Goal: Navigation & Orientation: Find specific page/section

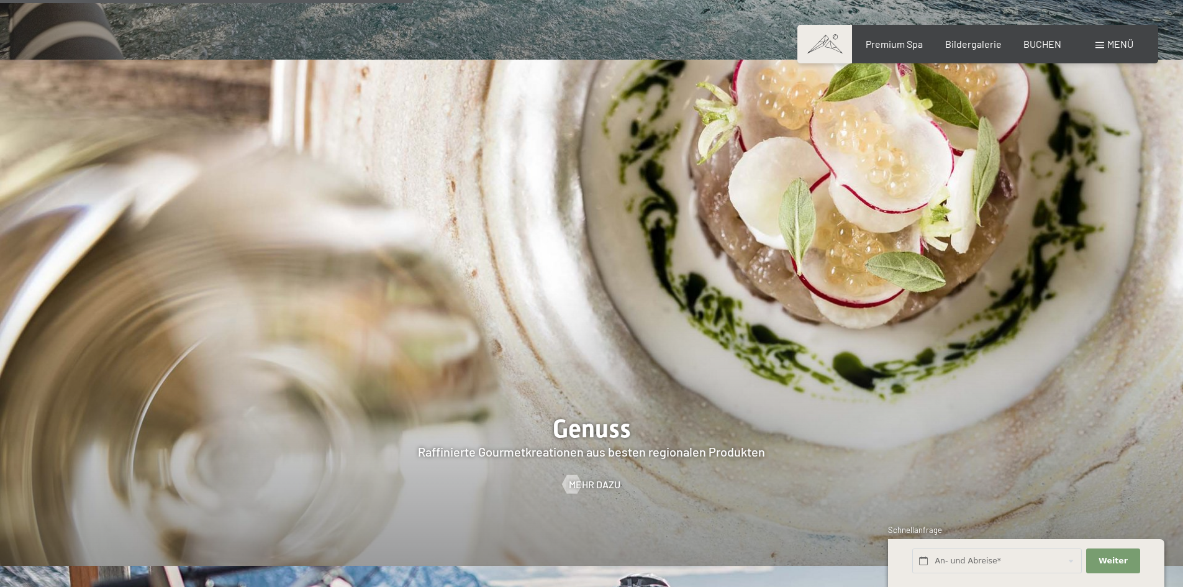
scroll to position [2361, 0]
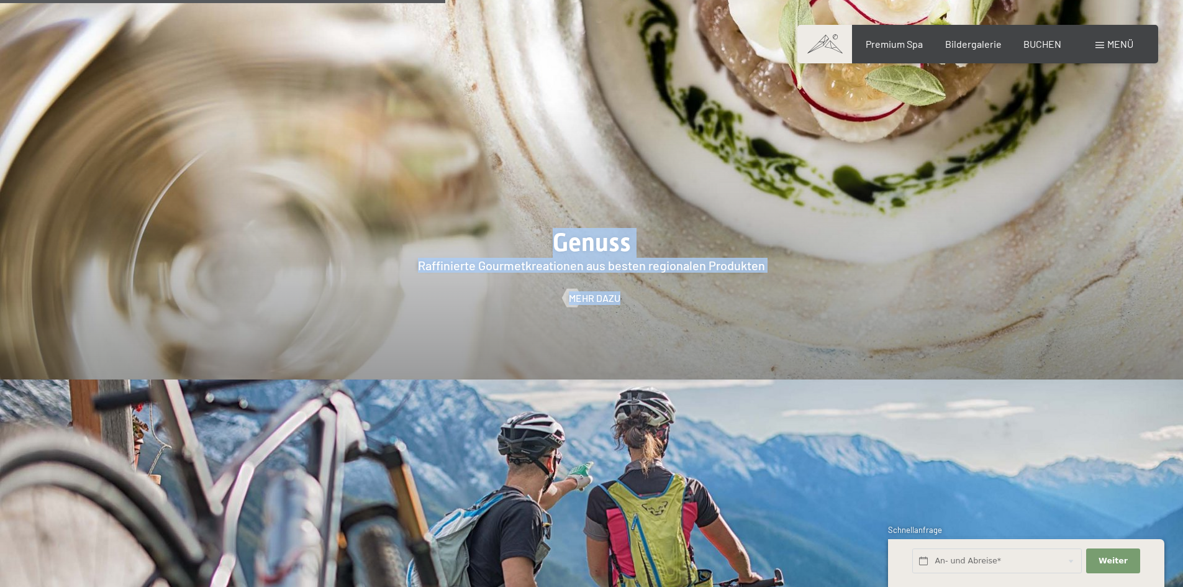
drag, startPoint x: 609, startPoint y: 247, endPoint x: 407, endPoint y: 165, distance: 218.2
click at [383, 179] on div "Genuss Raffinierte Gourmetkreationen aus besten regionalen Produkten Mehr dazu" at bounding box center [591, 126] width 1183 height 507
click at [532, 163] on div at bounding box center [591, 126] width 1183 height 507
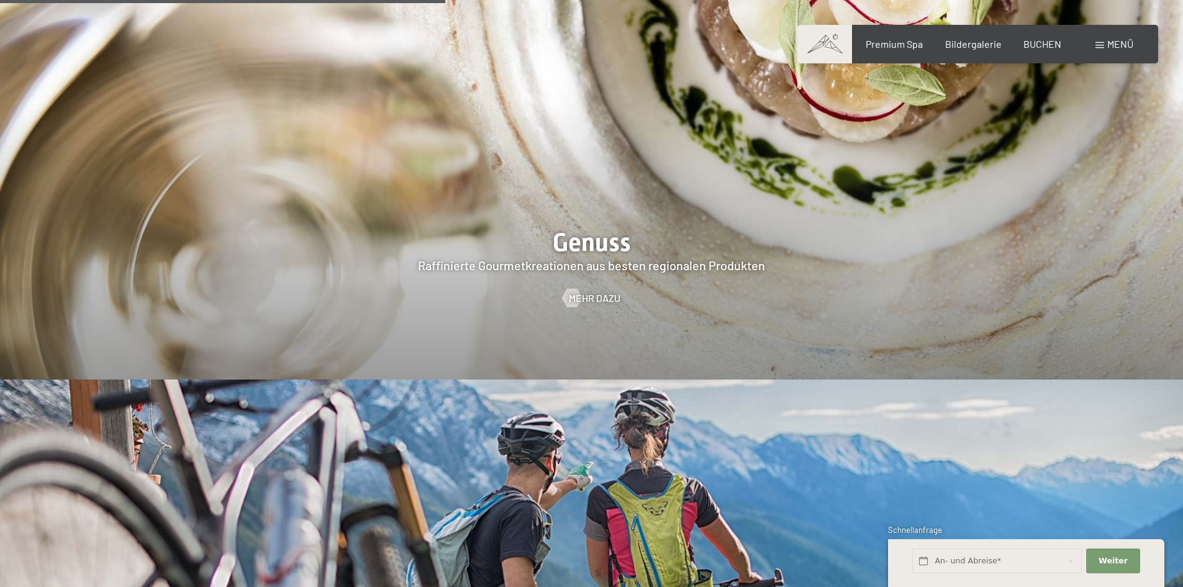
click at [653, 291] on div "Mehr dazu" at bounding box center [591, 298] width 1183 height 14
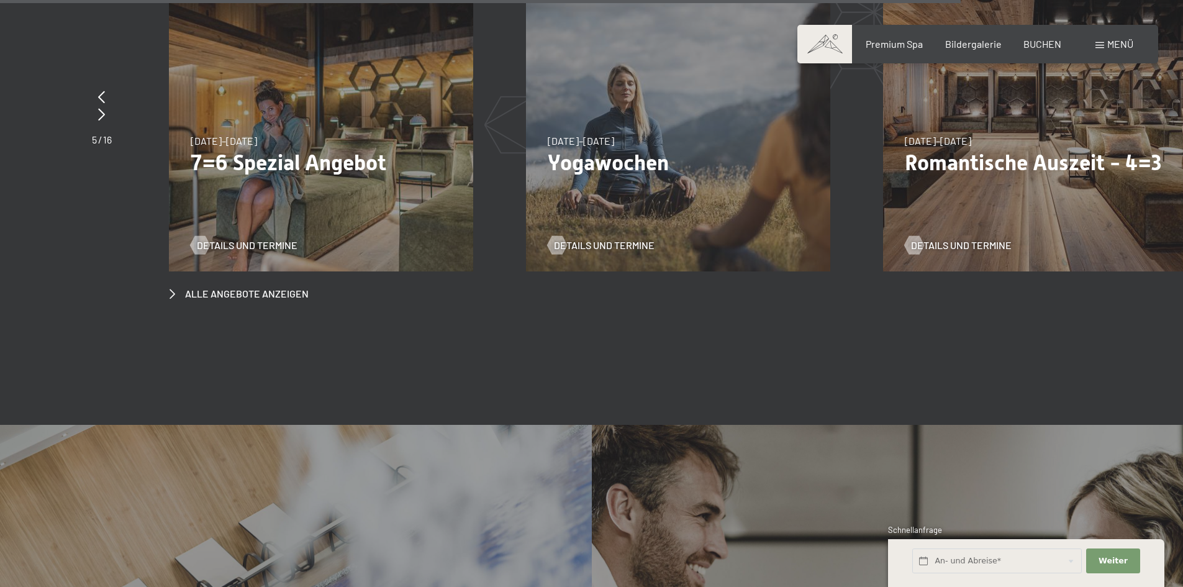
scroll to position [5094, 0]
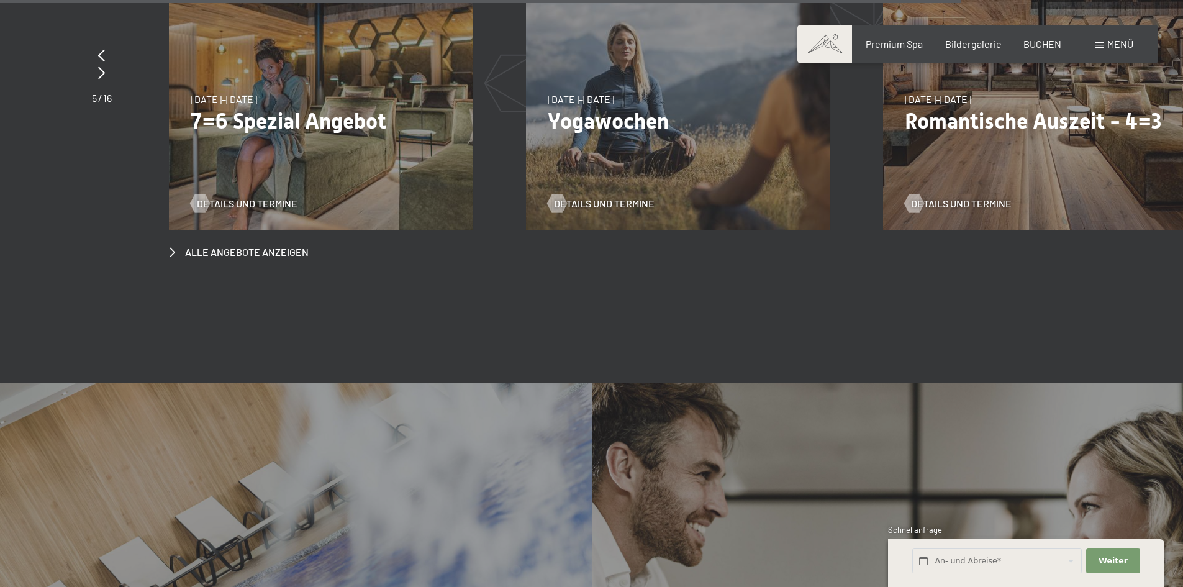
click at [553, 244] on section "Angebote für Genießer Exklusiv für Sie slide 8 to 10 of 16 [DATE]–[DATE] [DATE]…" at bounding box center [591, 47] width 1183 height 548
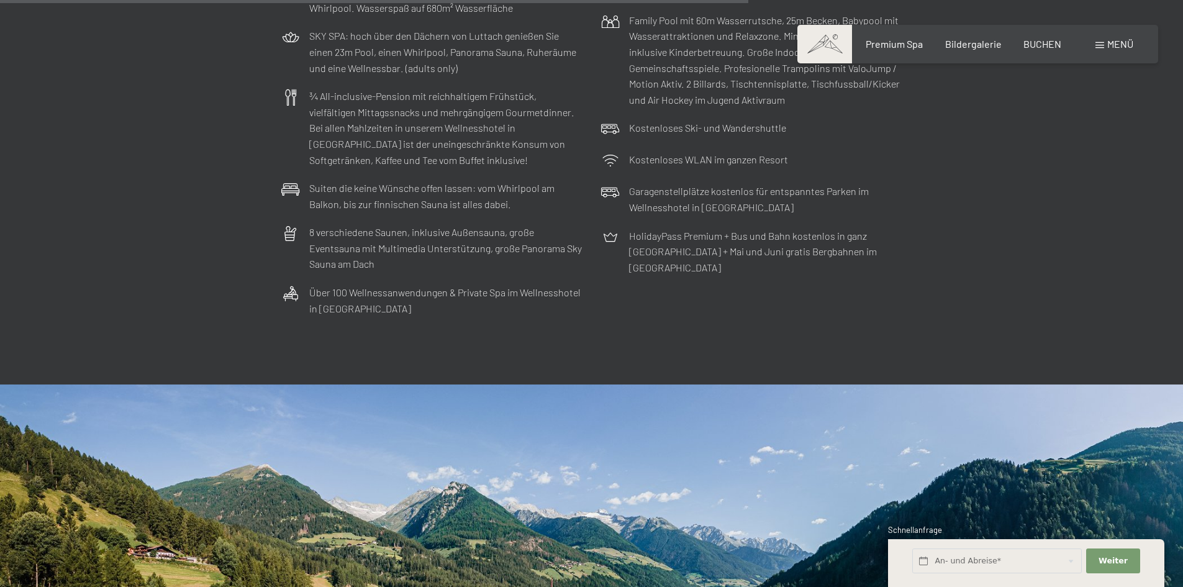
scroll to position [4286, 0]
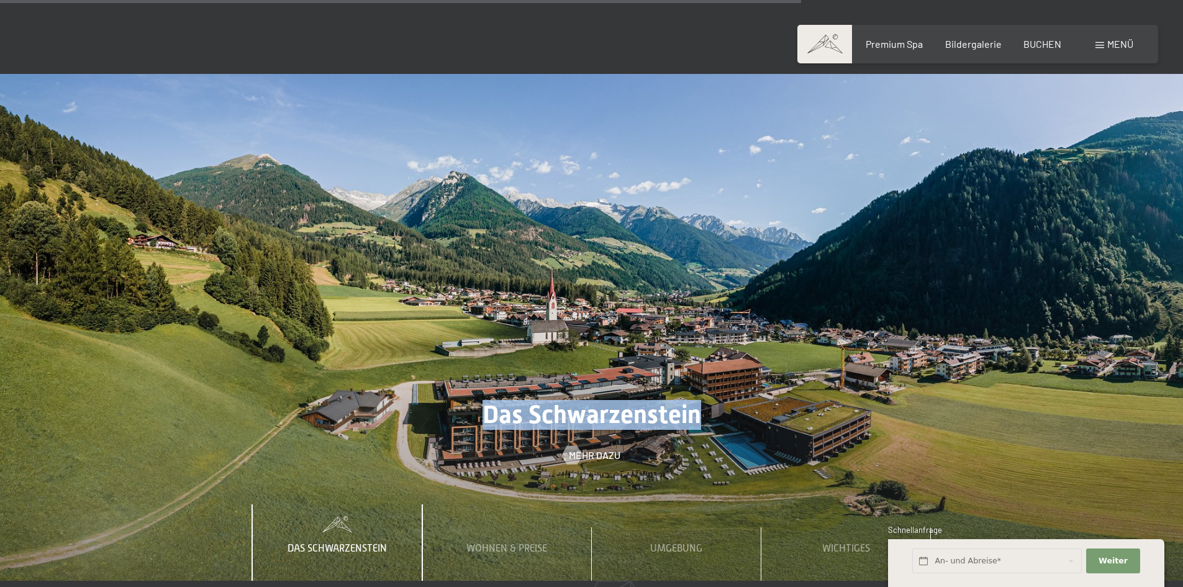
drag, startPoint x: 488, startPoint y: 356, endPoint x: 696, endPoint y: 360, distance: 207.5
click at [696, 400] on span "Das Schwarzenstein" at bounding box center [592, 414] width 219 height 29
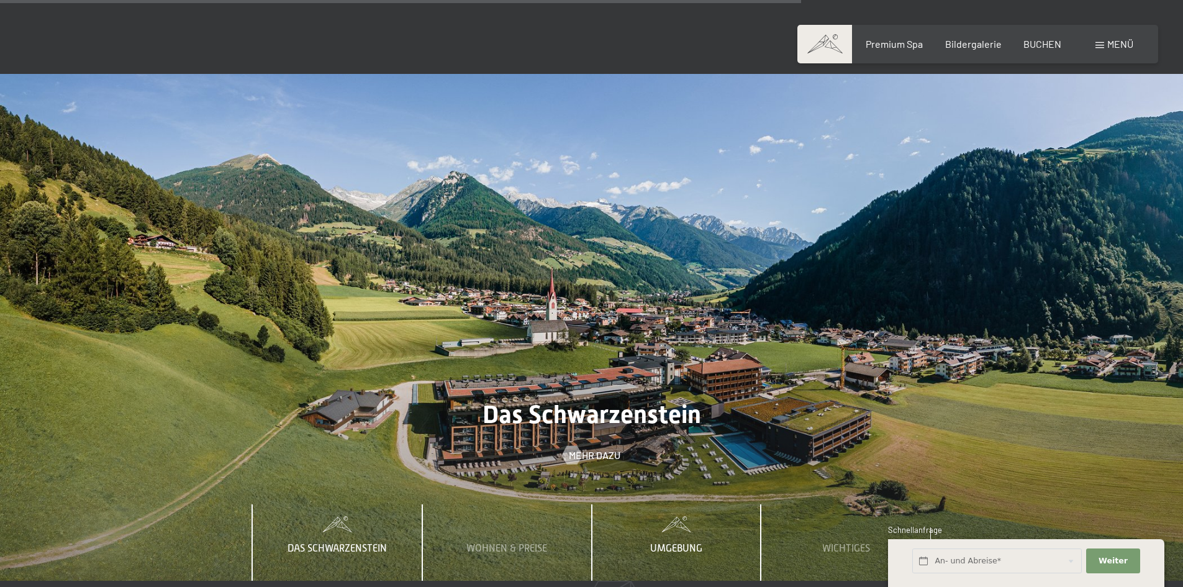
click at [673, 517] on span at bounding box center [677, 525] width 170 height 16
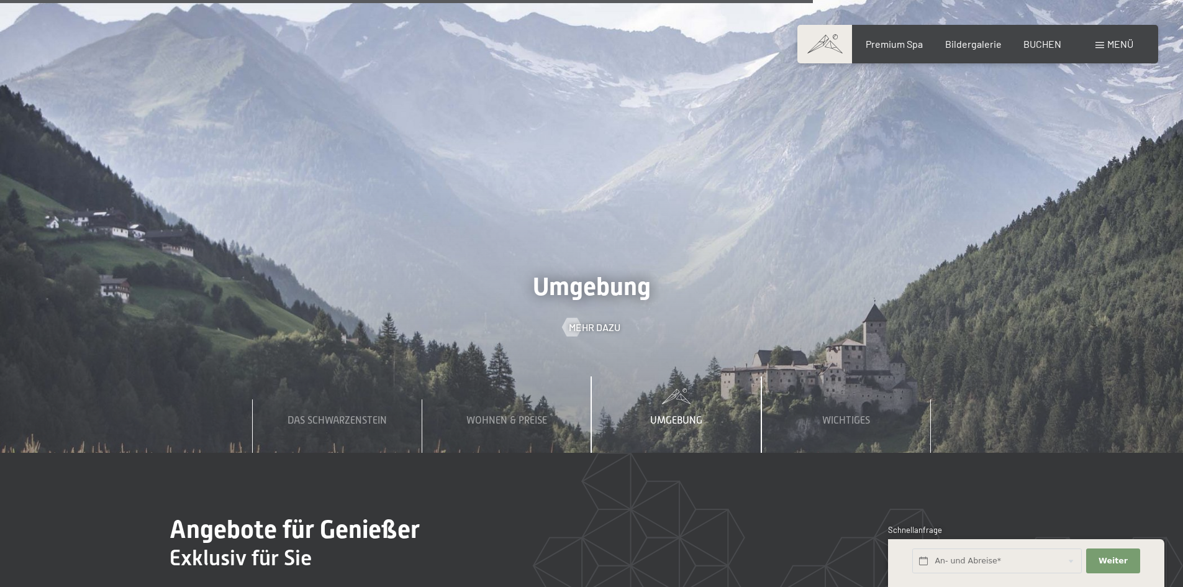
scroll to position [4535, 0]
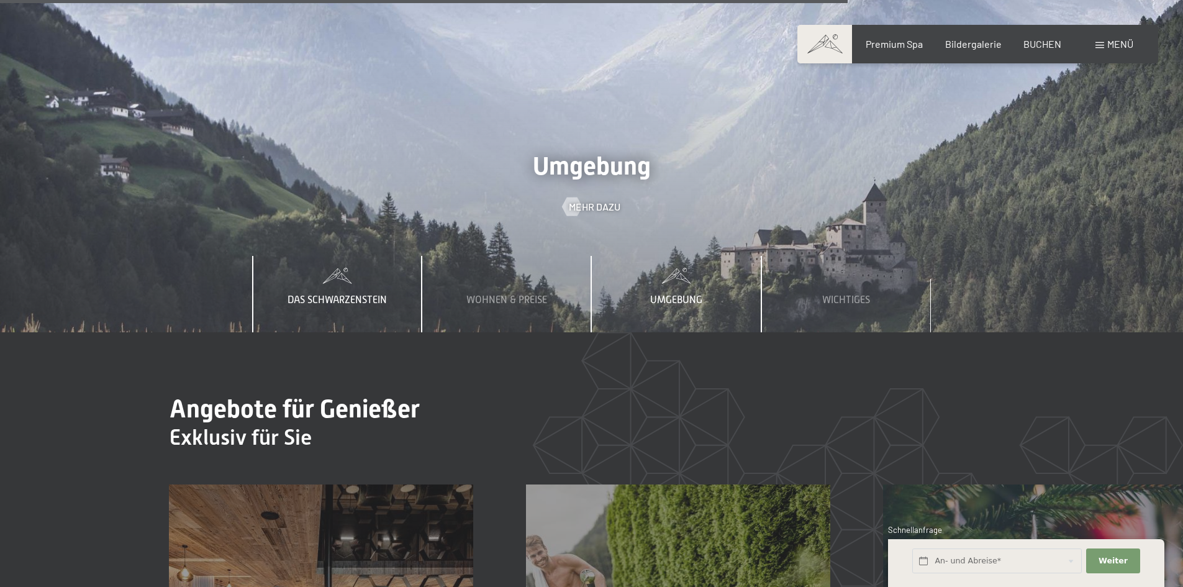
click at [329, 294] on span "Das Schwarzenstein" at bounding box center [337, 299] width 99 height 11
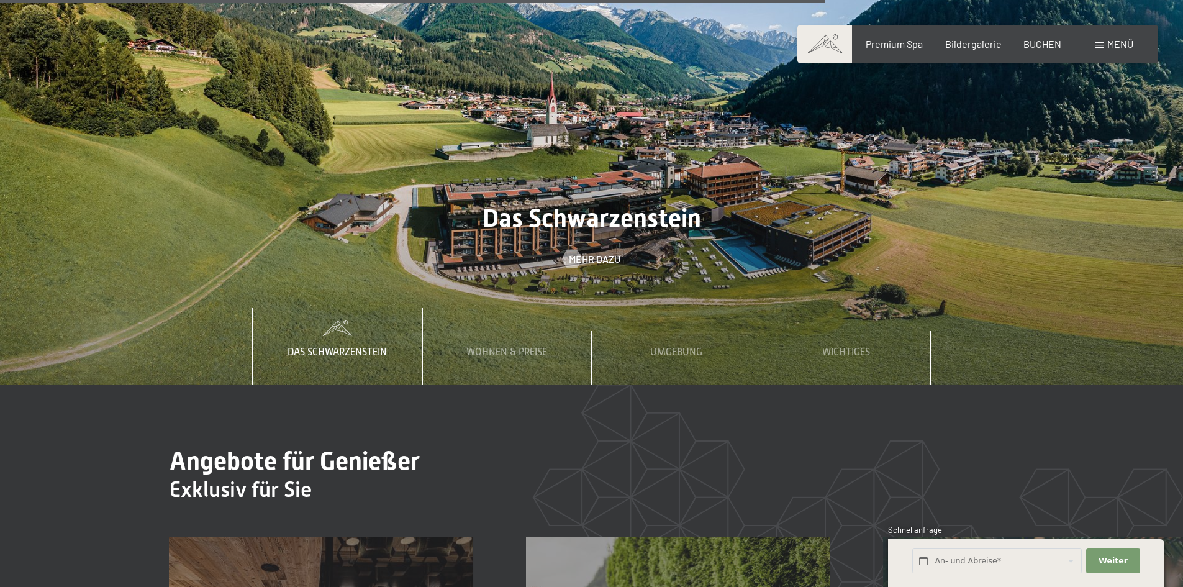
scroll to position [4410, 0]
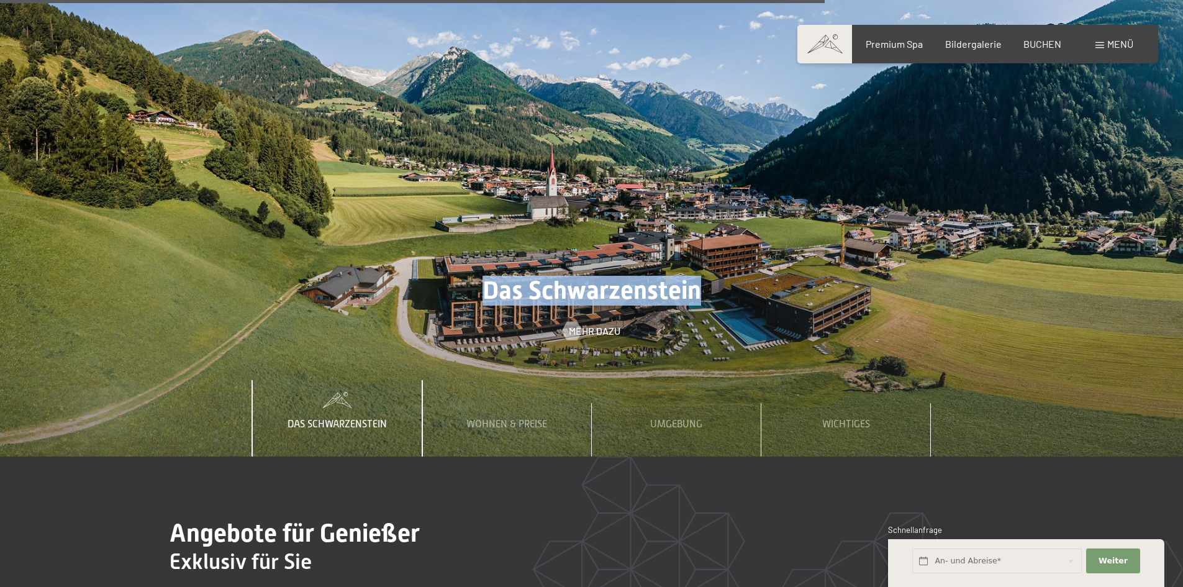
drag, startPoint x: 487, startPoint y: 234, endPoint x: 700, endPoint y: 237, distance: 213.1
click at [700, 276] on span "Das Schwarzenstein" at bounding box center [592, 290] width 219 height 29
click at [594, 276] on span "Das Schwarzenstein" at bounding box center [592, 290] width 219 height 29
drag, startPoint x: 485, startPoint y: 232, endPoint x: 701, endPoint y: 230, distance: 216.2
click at [704, 276] on h2 "Das Schwarzenstein" at bounding box center [591, 291] width 1183 height 30
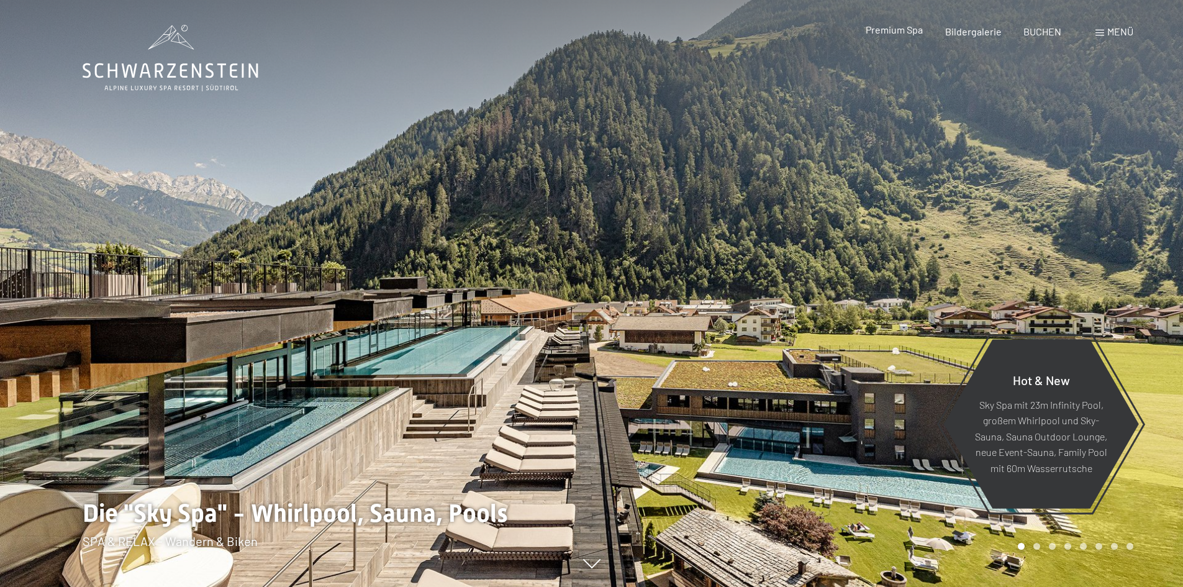
click at [903, 27] on span "Premium Spa" at bounding box center [894, 30] width 57 height 12
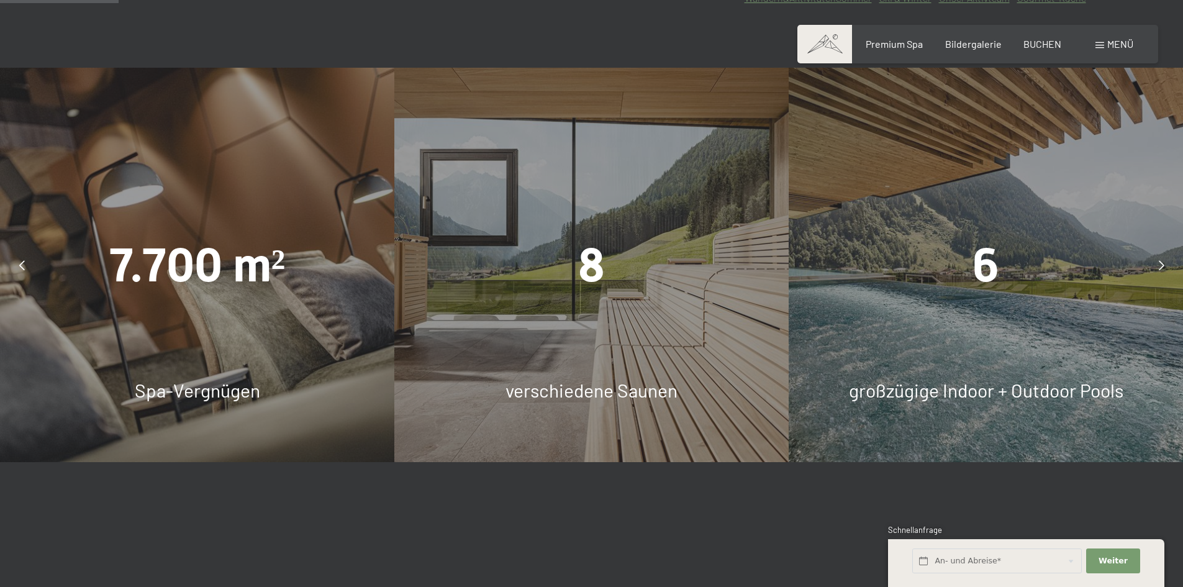
scroll to position [870, 0]
